Goal: Check status: Check status

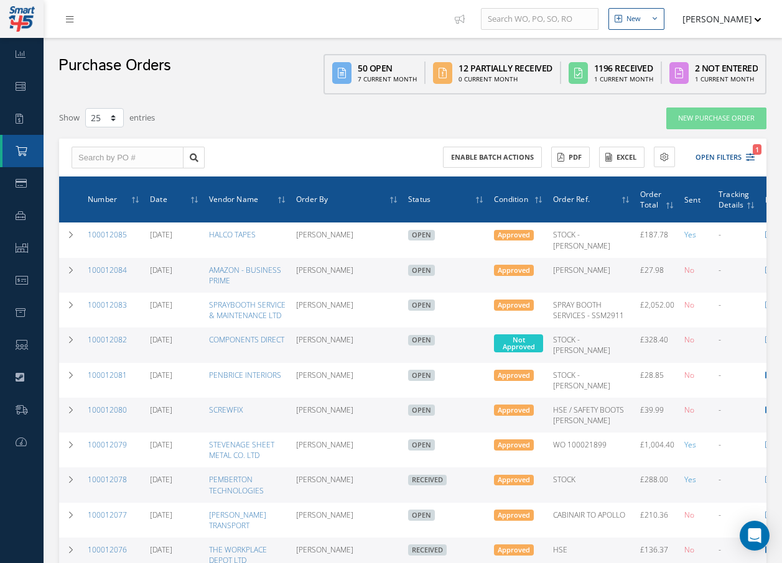
select select "25"
click at [116, 268] on link "100012084" at bounding box center [107, 270] width 39 height 11
select select "25"
